Goal: Transaction & Acquisition: Book appointment/travel/reservation

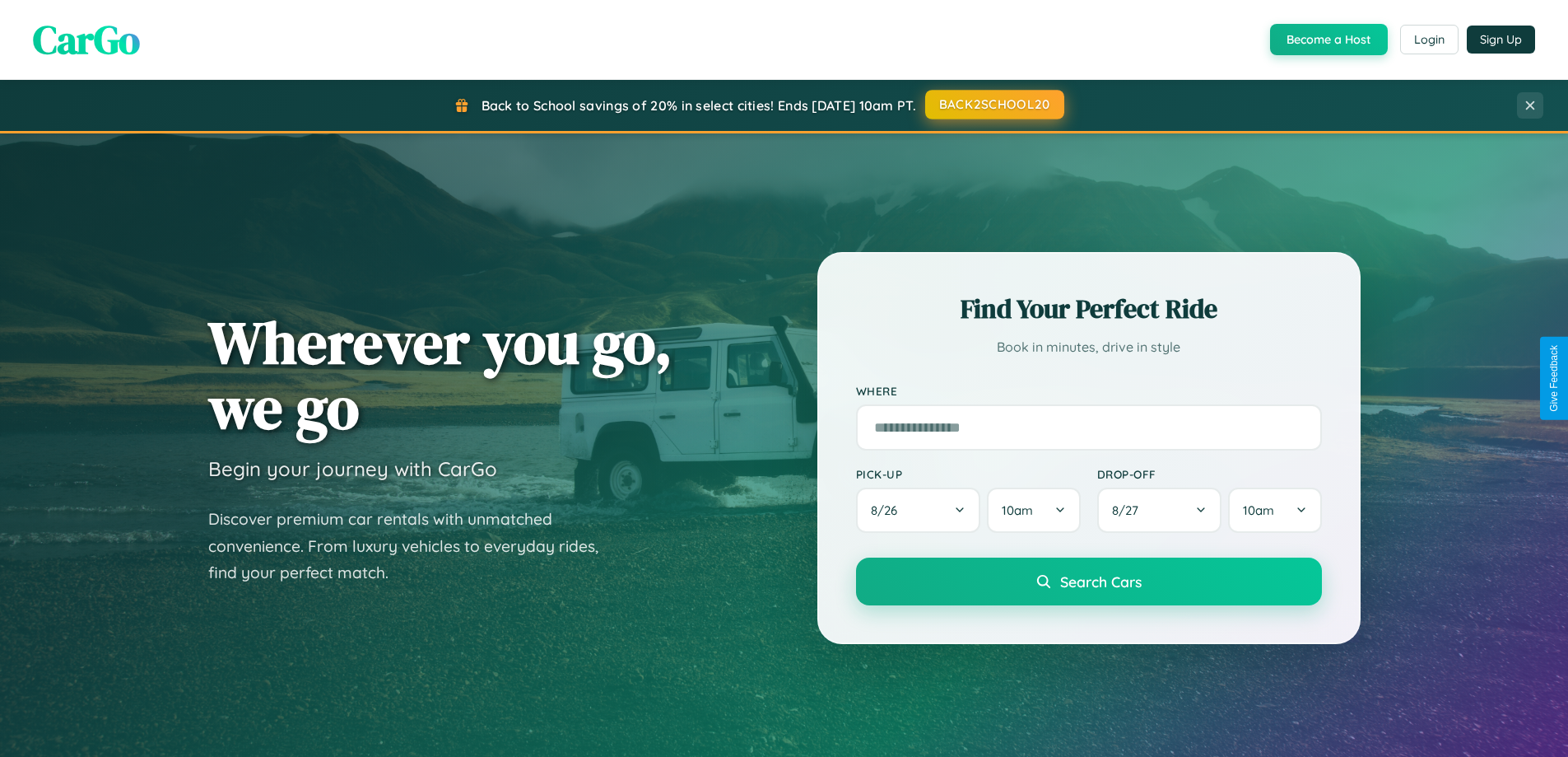
click at [994, 105] on button "BACK2SCHOOL20" at bounding box center [994, 105] width 139 height 29
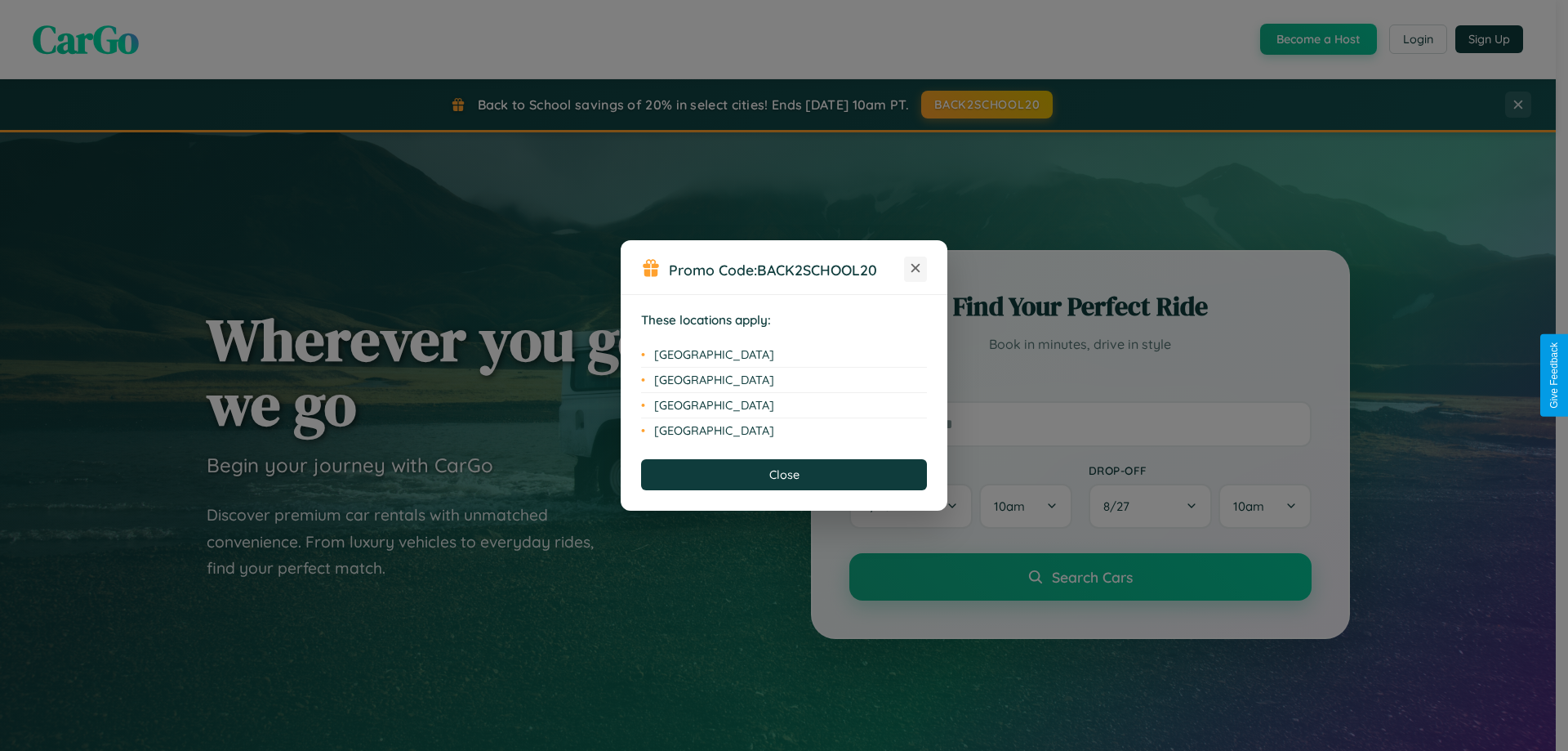
click at [916, 269] on icon at bounding box center [916, 268] width 9 height 9
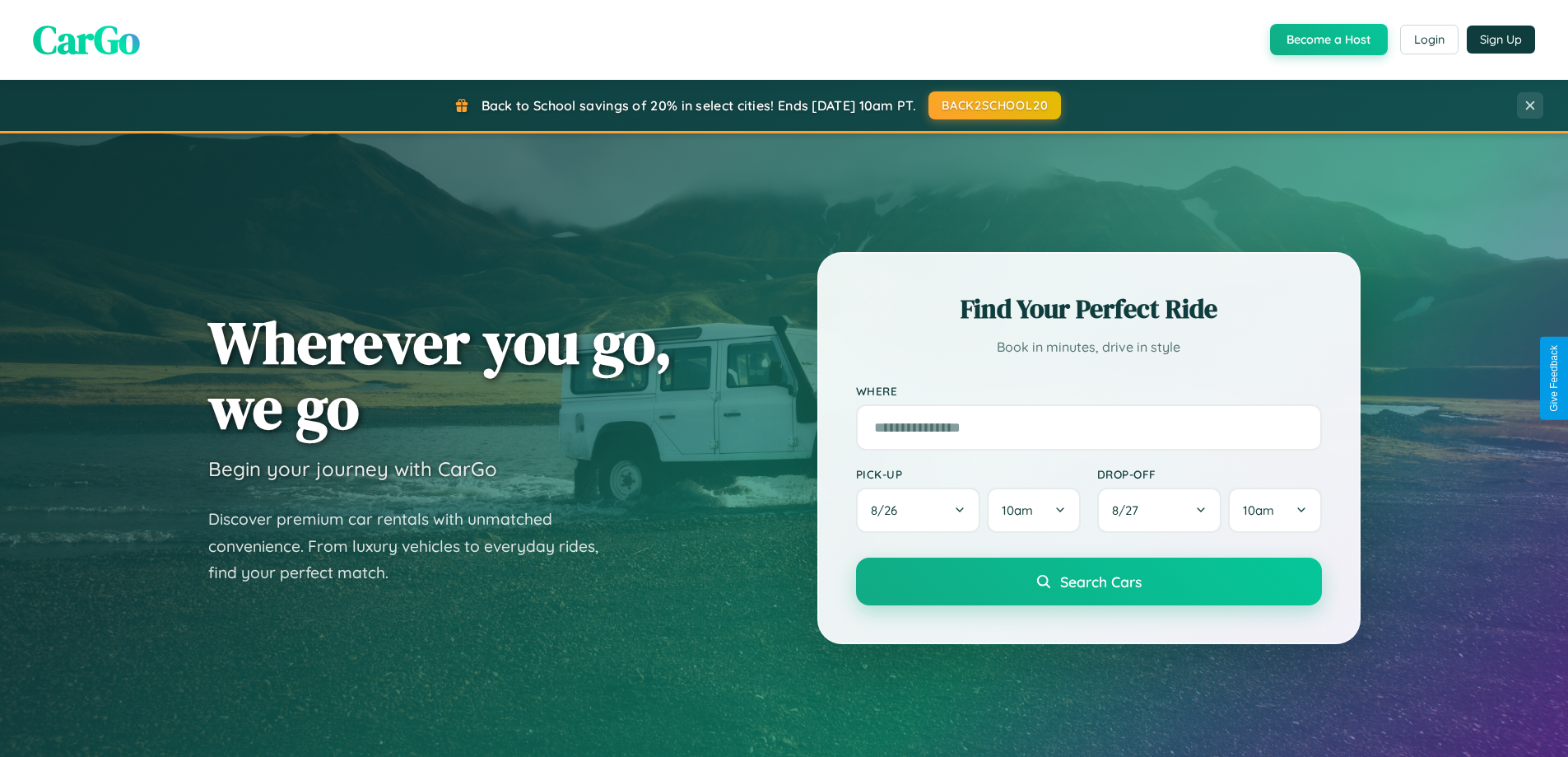
scroll to position [2645, 0]
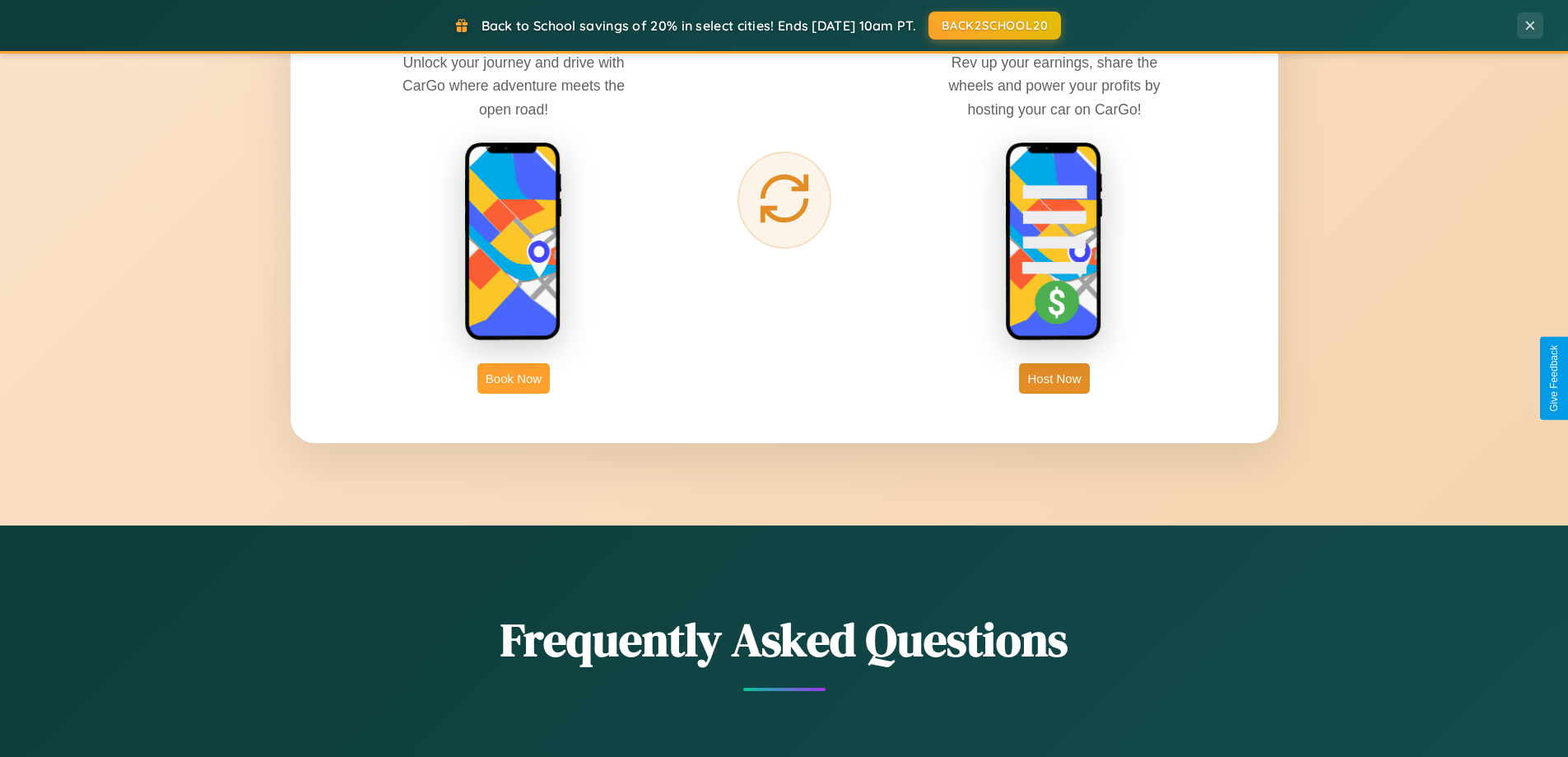
click at [513, 378] on button "Book Now" at bounding box center [513, 378] width 73 height 30
